Goal: Task Accomplishment & Management: Use online tool/utility

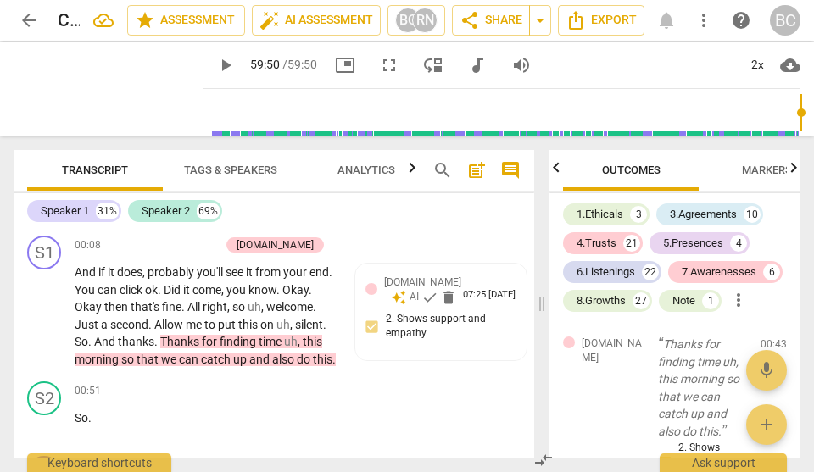
scroll to position [44781, 0]
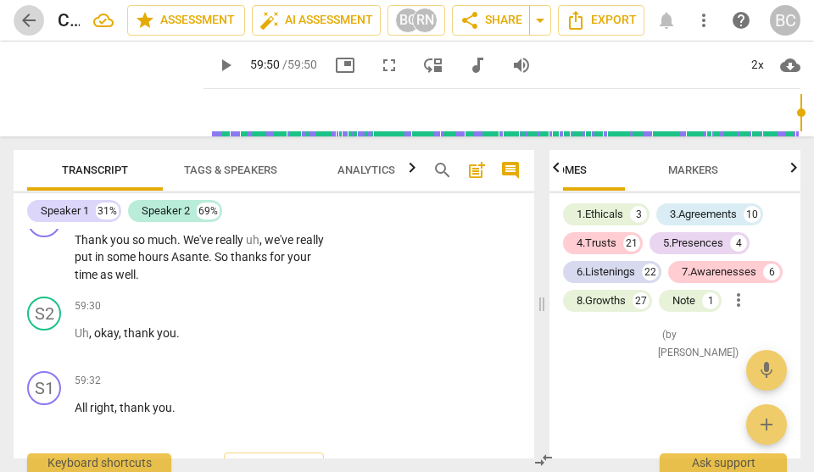
click at [28, 21] on span "arrow_back" at bounding box center [29, 20] width 20 height 20
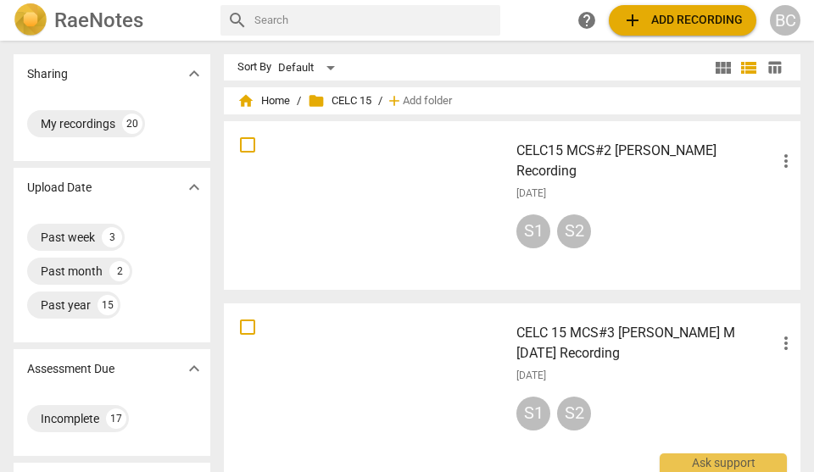
click at [397, 370] on div at bounding box center [366, 387] width 273 height 157
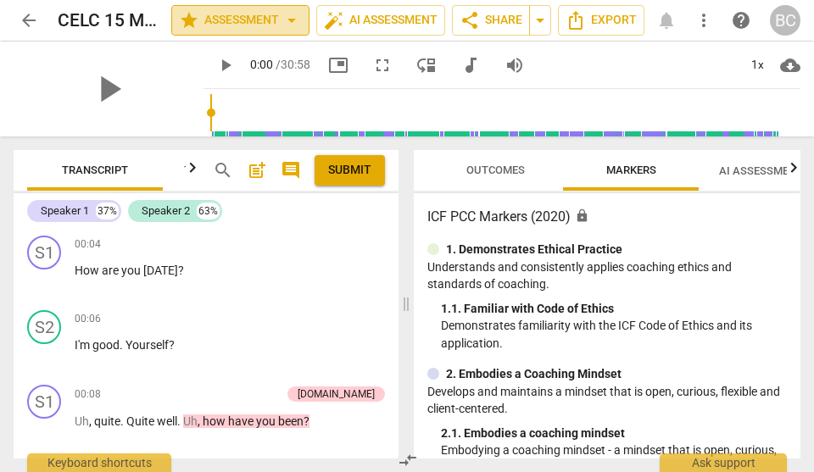
click at [292, 19] on span "arrow_drop_down" at bounding box center [291, 20] width 20 height 20
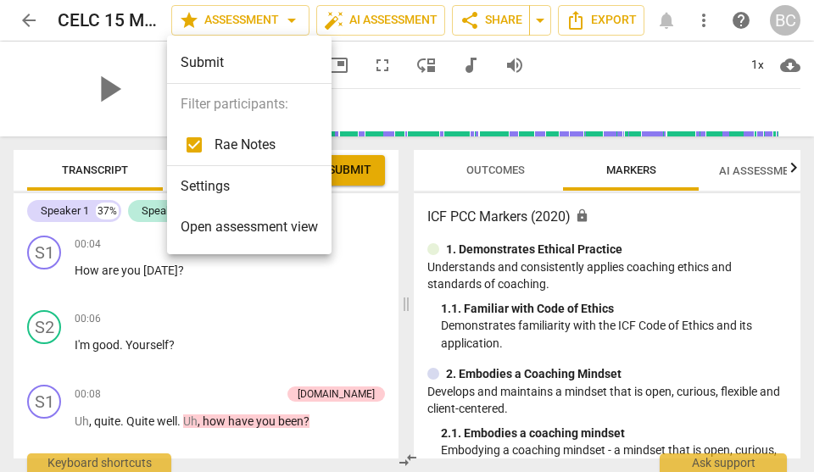
click at [321, 303] on div at bounding box center [407, 236] width 814 height 472
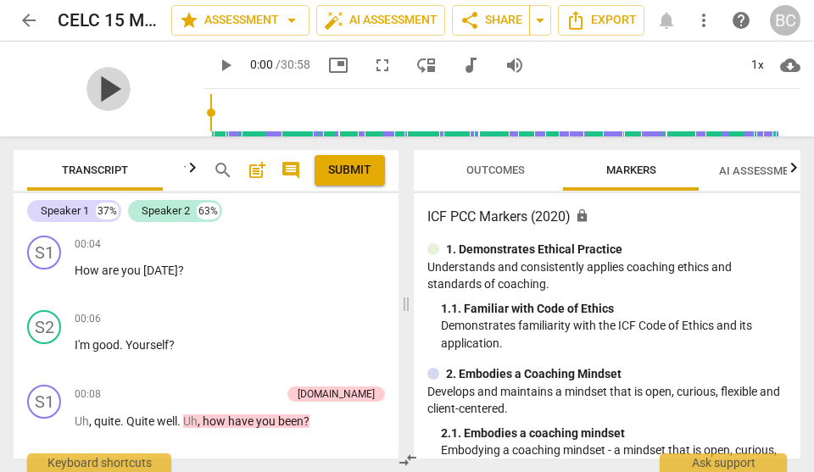
click at [99, 92] on span "play_arrow" at bounding box center [108, 89] width 44 height 44
click at [760, 65] on div "1x" at bounding box center [757, 65] width 32 height 27
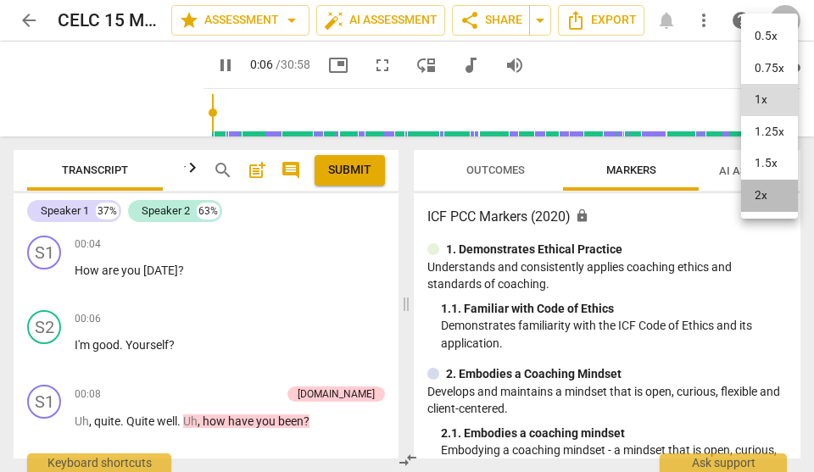
click at [763, 194] on li "2x" at bounding box center [769, 196] width 57 height 32
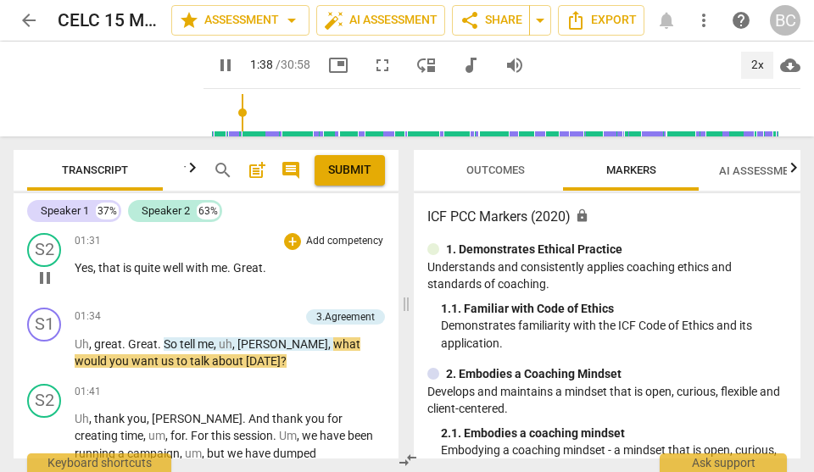
scroll to position [904, 0]
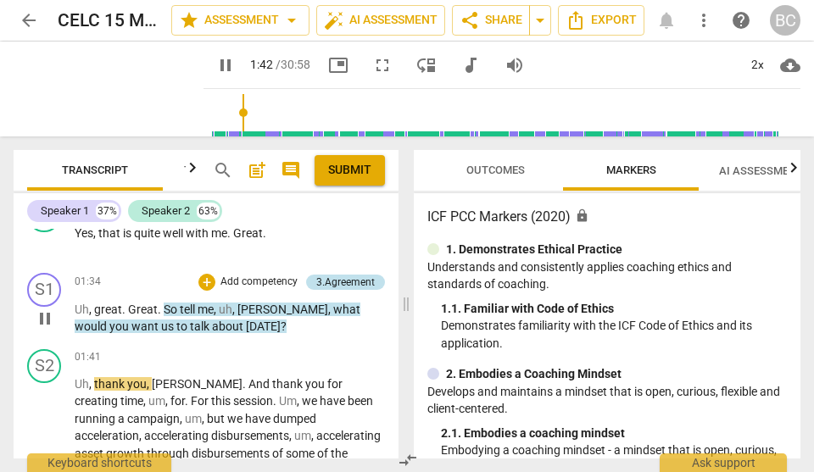
click at [320, 278] on div "3.Agreement" at bounding box center [345, 282] width 58 height 15
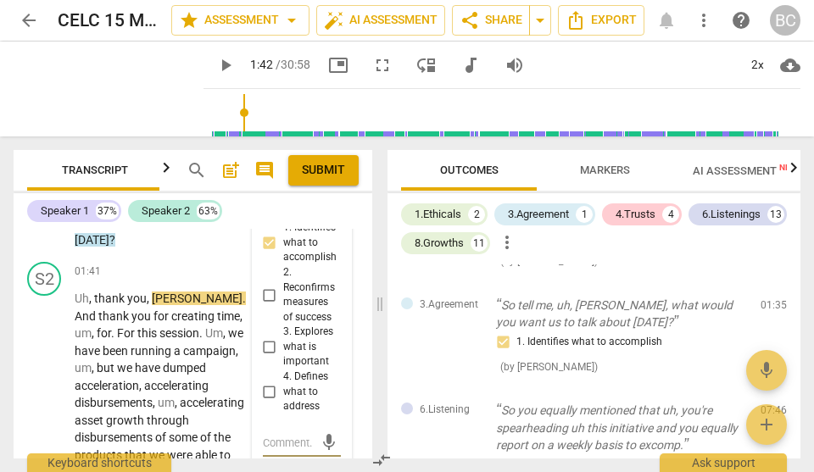
scroll to position [1311, 0]
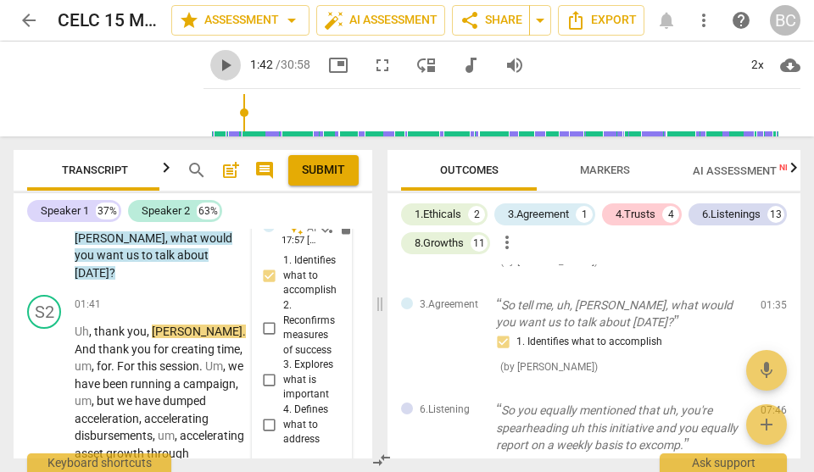
click at [215, 63] on span "play_arrow" at bounding box center [225, 65] width 20 height 20
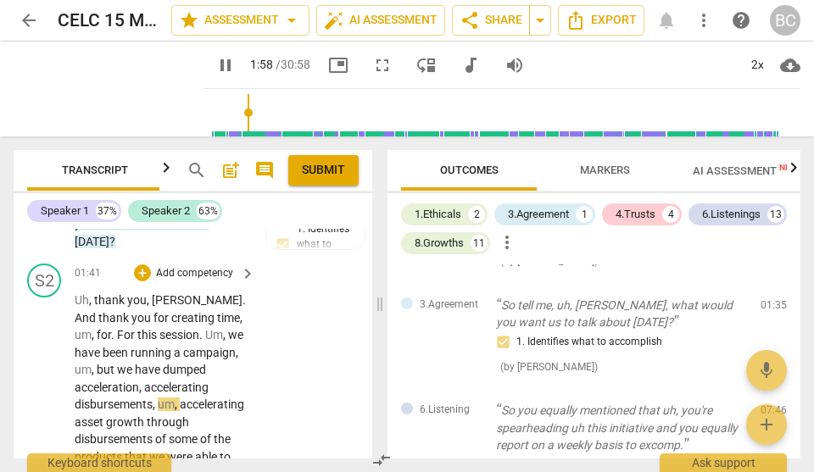
scroll to position [1344, 0]
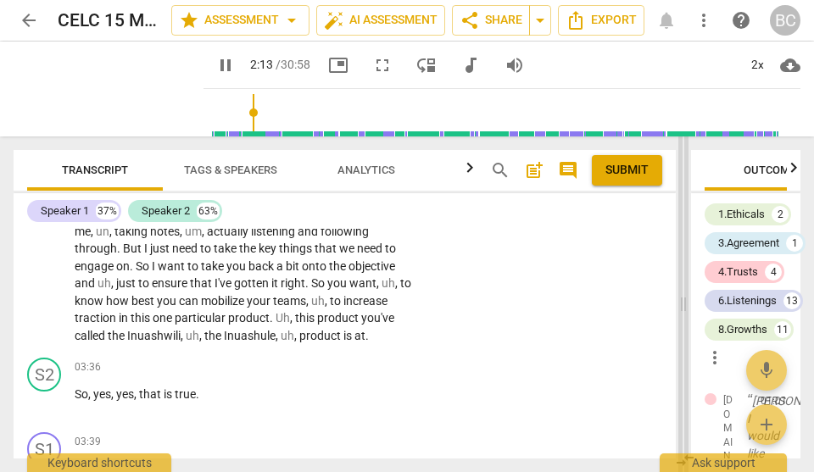
drag, startPoint x: 380, startPoint y: 306, endPoint x: 683, endPoint y: 340, distance: 305.3
click at [683, 340] on span at bounding box center [683, 304] width 10 height 336
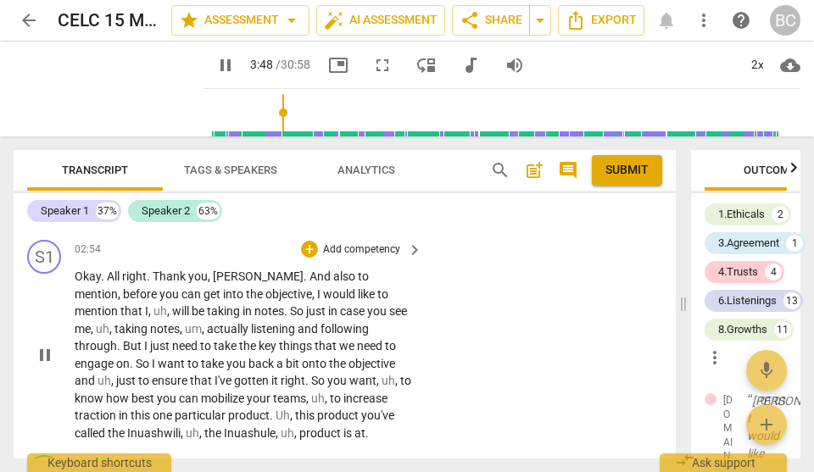
scroll to position [1215, 0]
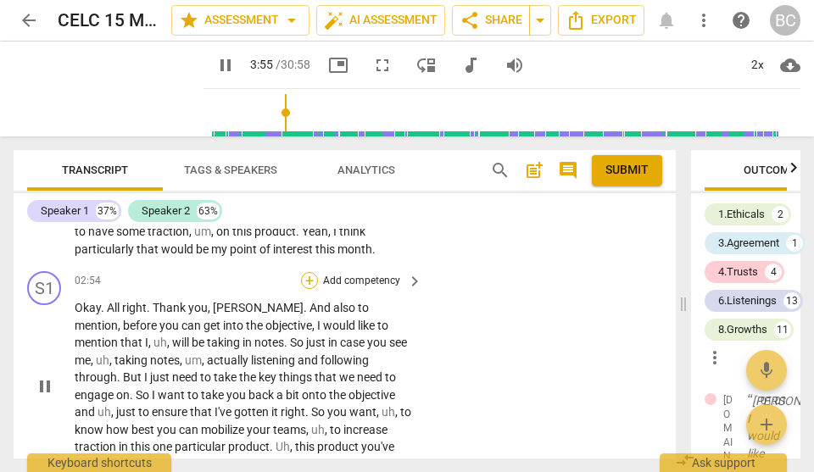
click at [308, 286] on div "+" at bounding box center [309, 280] width 17 height 17
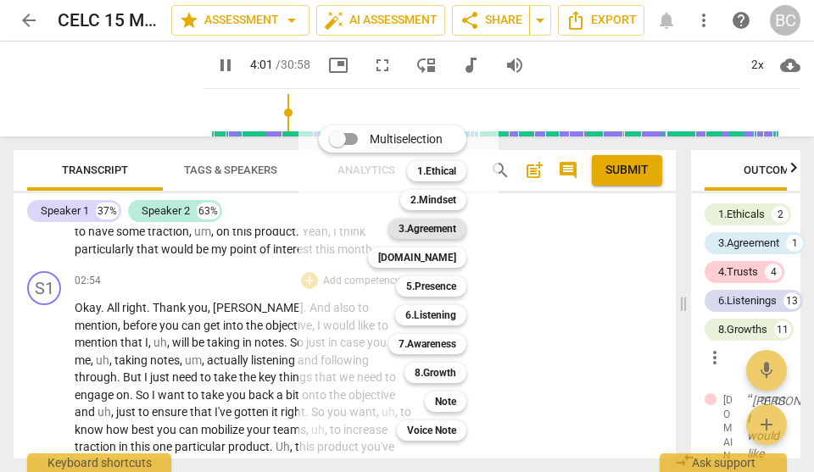
click at [440, 231] on b "3.Agreement" at bounding box center [427, 229] width 58 height 20
type input "243"
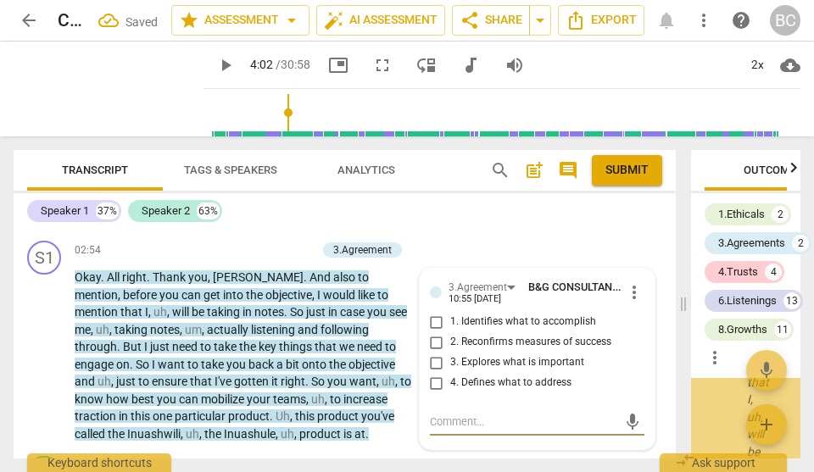
scroll to position [3524, 0]
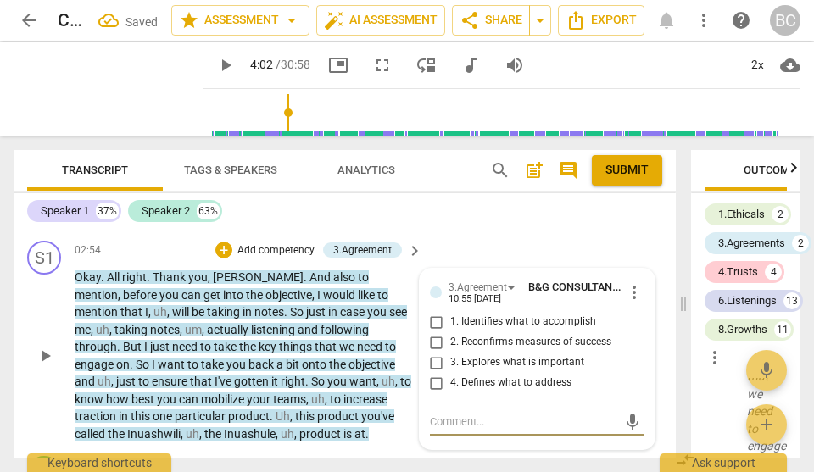
click at [429, 325] on input "1. Identifies what to accomplish" at bounding box center [436, 322] width 27 height 20
checkbox input "true"
click at [215, 65] on span "play_arrow" at bounding box center [225, 65] width 20 height 20
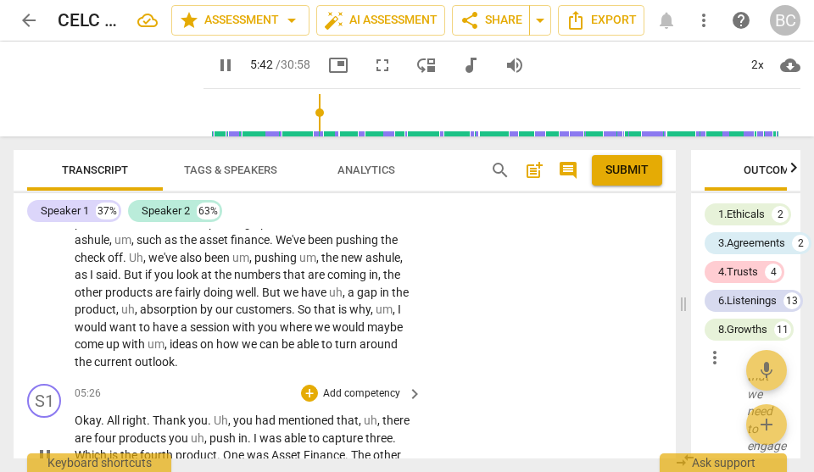
scroll to position [2125, 0]
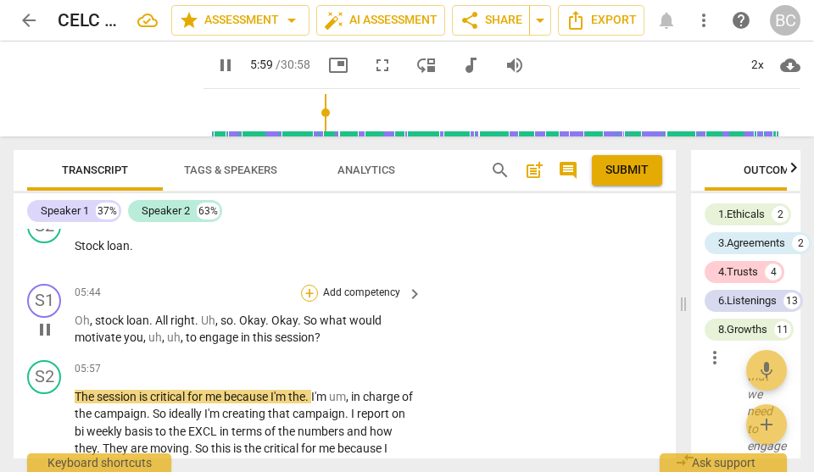
click at [307, 285] on div "+" at bounding box center [309, 293] width 17 height 17
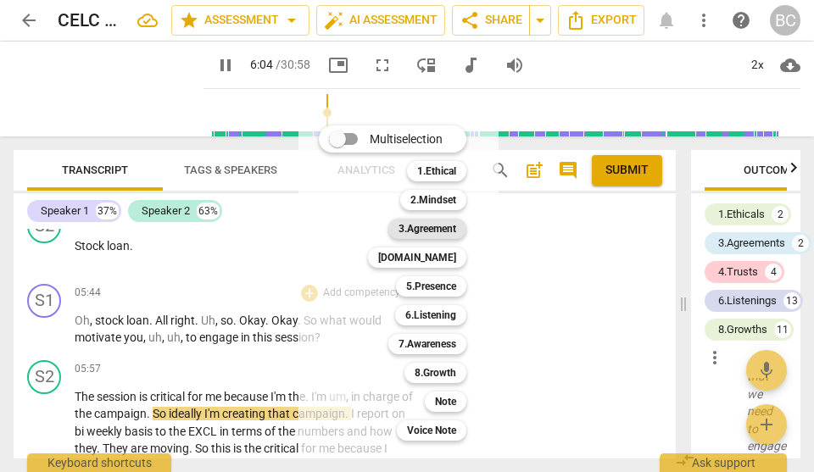
click at [435, 227] on b "3.Agreement" at bounding box center [427, 229] width 58 height 20
type input "366"
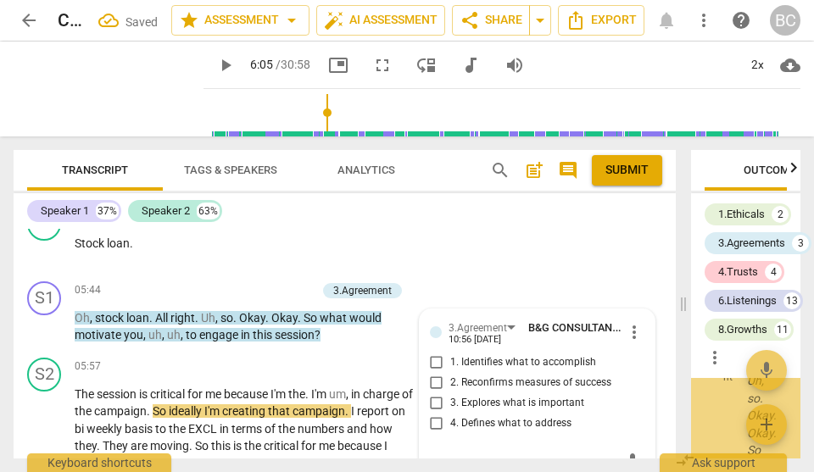
scroll to position [4869, 0]
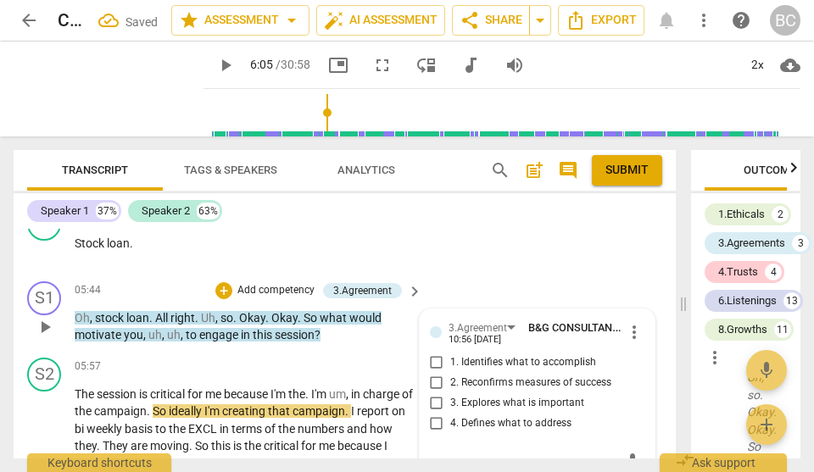
click at [434, 393] on input "3. Explores what is important" at bounding box center [436, 403] width 27 height 20
checkbox input "true"
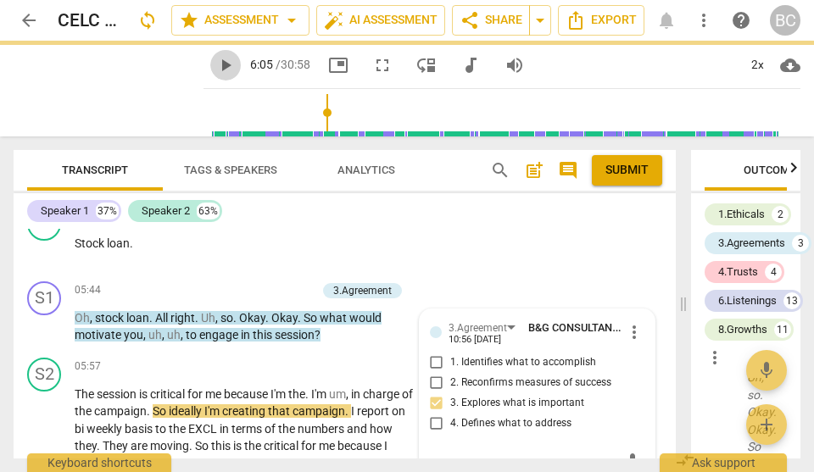
click at [215, 63] on span "play_arrow" at bounding box center [225, 65] width 20 height 20
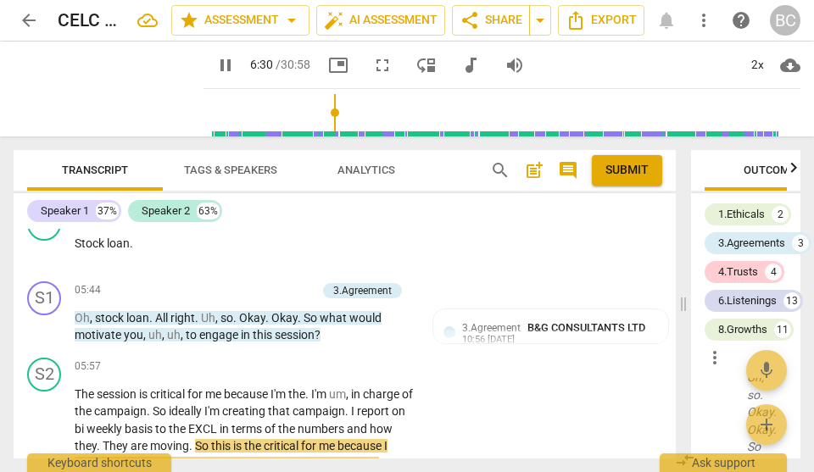
scroll to position [2360, 0]
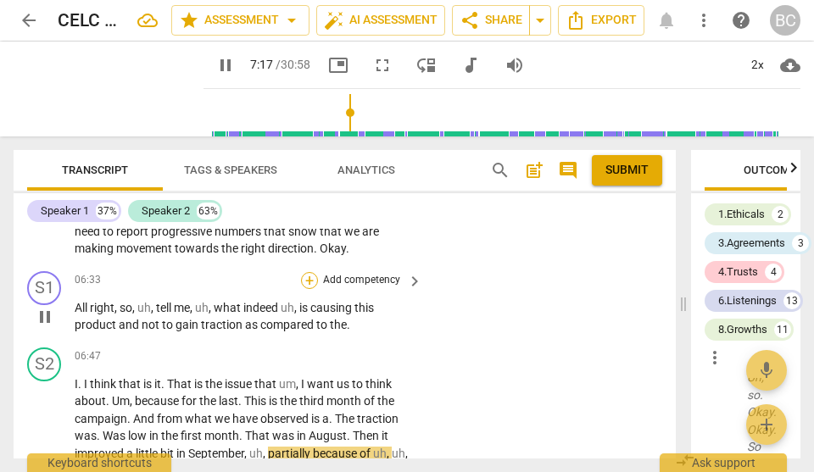
click at [308, 272] on div "+" at bounding box center [309, 280] width 17 height 17
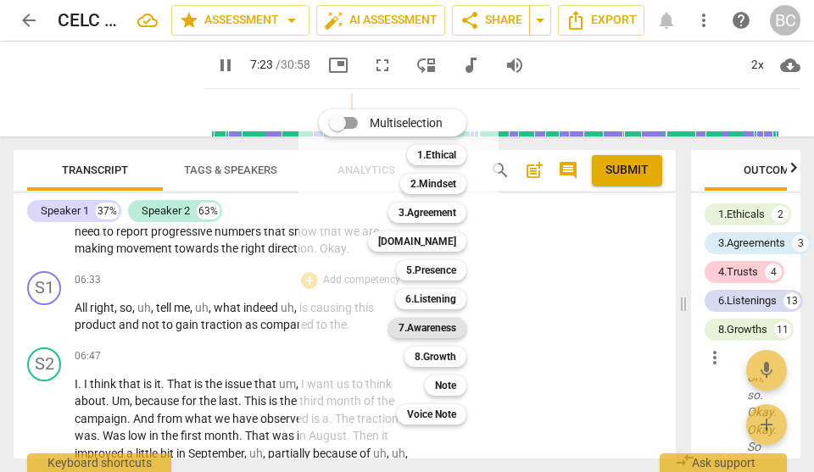
scroll to position [2595, 0]
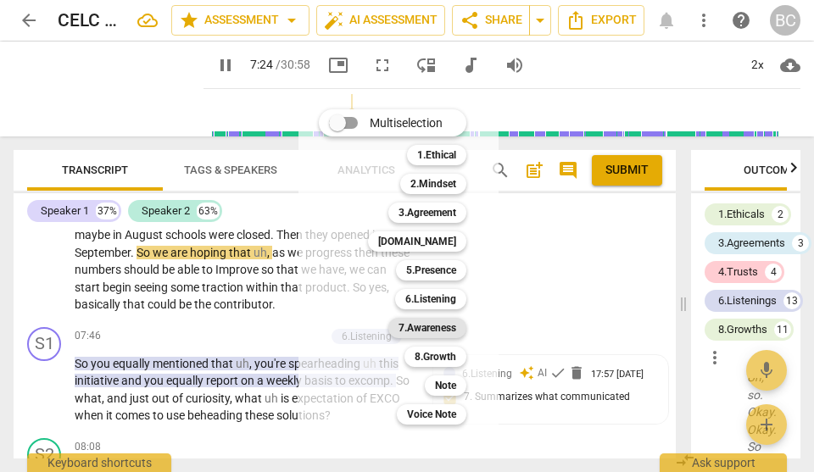
click at [435, 329] on b "7.Awareness" at bounding box center [427, 328] width 58 height 20
type input "445"
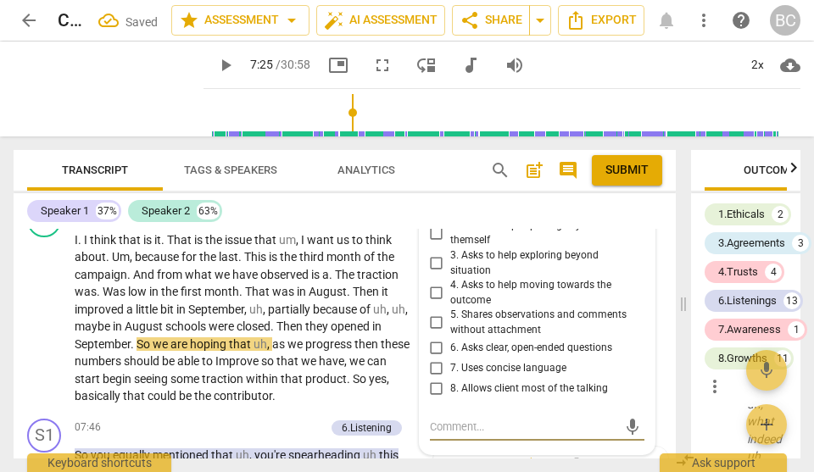
scroll to position [2398, 0]
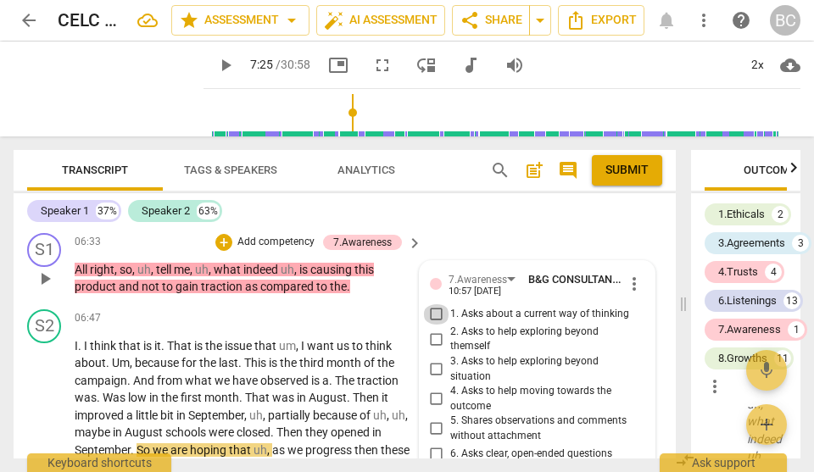
click at [436, 304] on input "1. Asks about a current way of thinking" at bounding box center [436, 314] width 27 height 20
checkbox input "true"
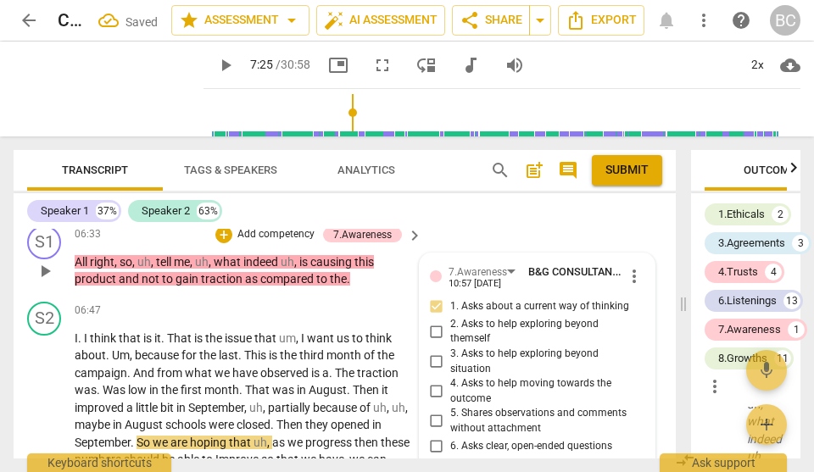
scroll to position [2428, 0]
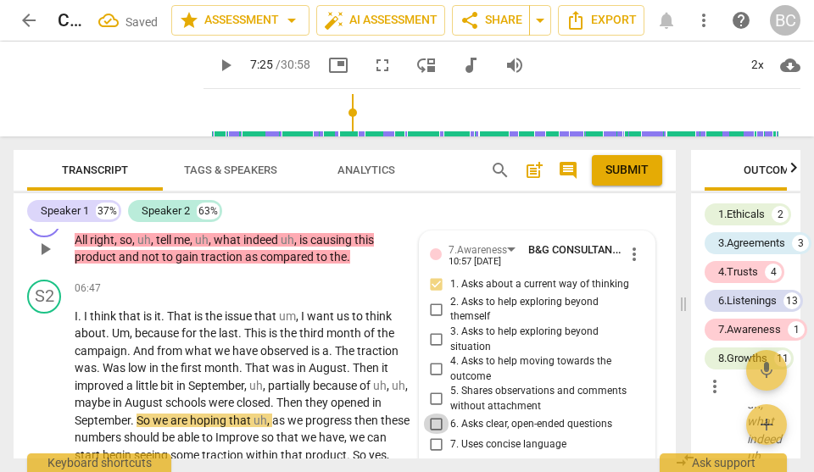
click at [436, 414] on input "6. Asks clear, open-ended questions" at bounding box center [436, 424] width 27 height 20
checkbox input "true"
click at [215, 64] on span "play_arrow" at bounding box center [225, 65] width 20 height 20
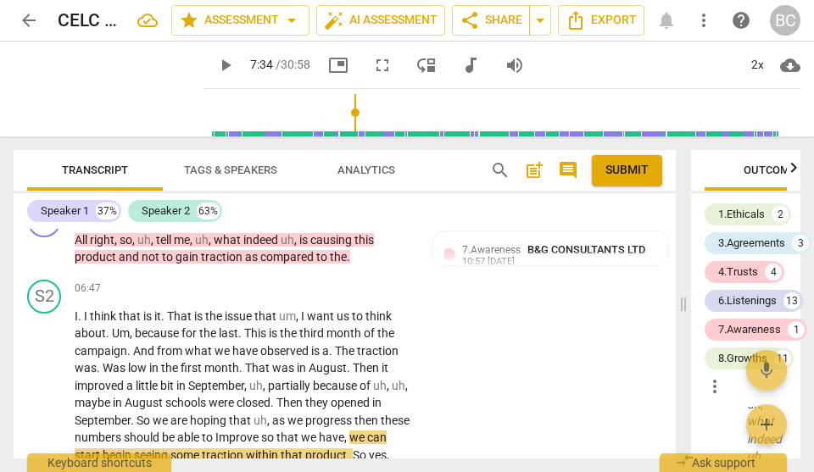
type input "455"
